Goal: Task Accomplishment & Management: Manage account settings

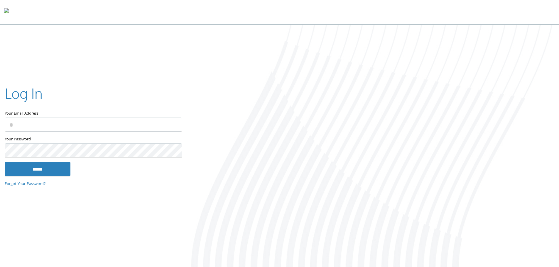
click at [46, 124] on input "Your Email Address" at bounding box center [94, 125] width 178 height 14
type input "**********"
click at [45, 170] on input "******" at bounding box center [38, 169] width 66 height 14
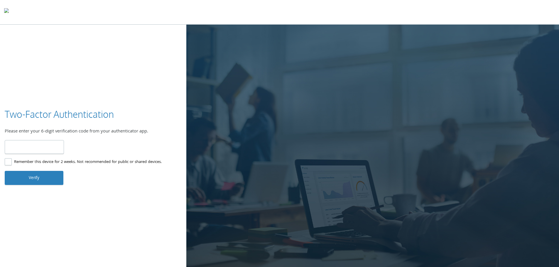
type input "******"
